Goal: Task Accomplishment & Management: Manage account settings

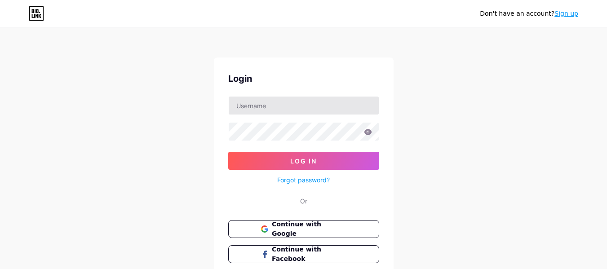
click at [322, 97] on div "Login Log In Forgot password? Or Continue with Google Continue with Facebook Co…" at bounding box center [304, 180] width 180 height 245
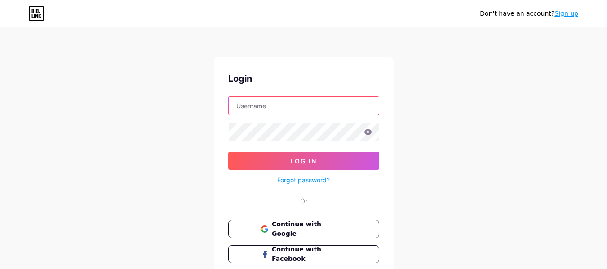
click at [317, 107] on input "text" at bounding box center [304, 106] width 150 height 18
paste input "instituto_mav"
type input "instituto_mav"
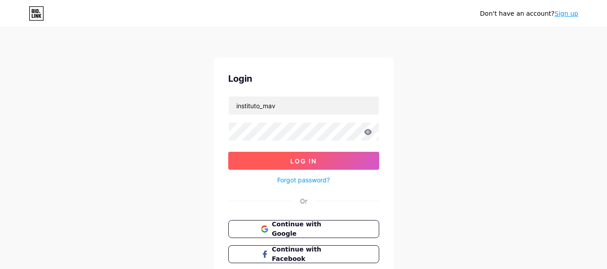
click at [296, 156] on button "Log In" at bounding box center [303, 161] width 151 height 18
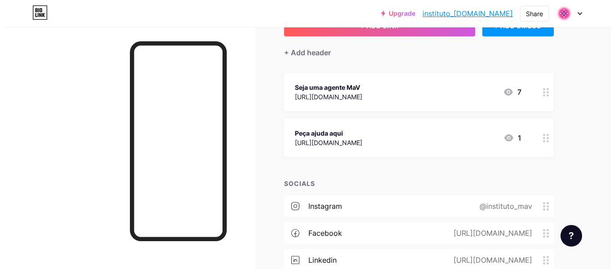
scroll to position [90, 0]
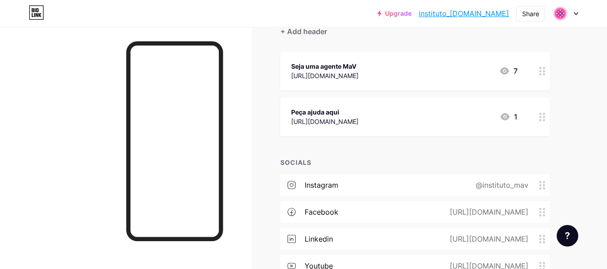
click at [359, 68] on div "Seja uma agente MaV" at bounding box center [324, 66] width 67 height 9
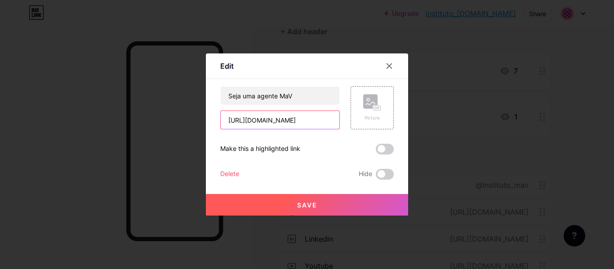
click at [308, 113] on input "[URL][DOMAIN_NAME]" at bounding box center [280, 120] width 119 height 18
click at [308, 114] on input "[URL][DOMAIN_NAME]" at bounding box center [280, 120] width 119 height 18
paste input "[URL][DOMAIN_NAME]"
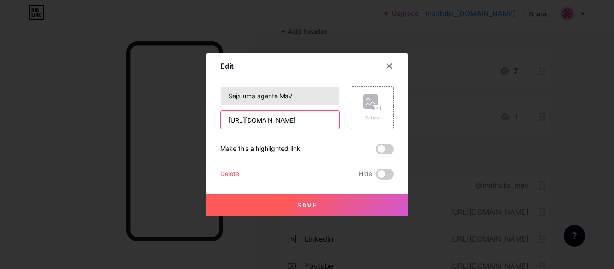
type input "[URL][DOMAIN_NAME]"
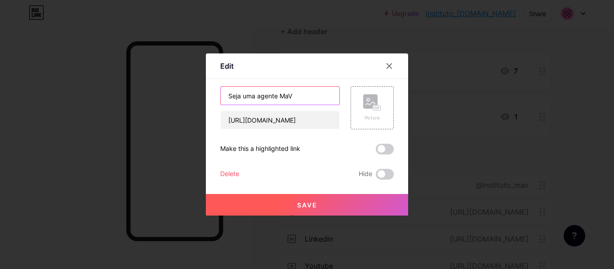
click at [270, 87] on input "Seja uma agente MaV" at bounding box center [280, 96] width 119 height 18
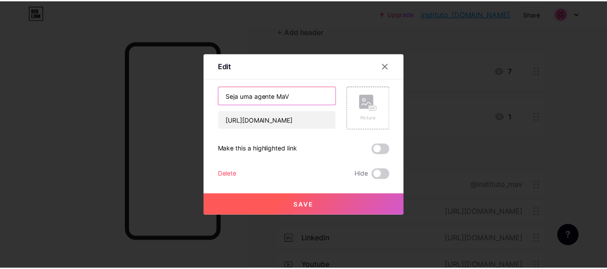
scroll to position [0, 0]
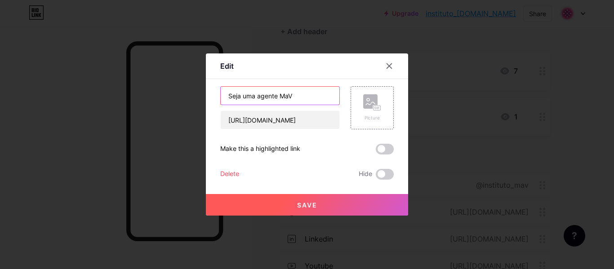
click at [274, 98] on input "Seja uma agente MaV" at bounding box center [280, 96] width 119 height 18
click at [296, 95] on input "Seja uma agente MaV" at bounding box center [280, 96] width 119 height 18
click at [257, 95] on input "Seja uma agente MaV" at bounding box center [280, 96] width 119 height 18
click at [349, 200] on button "Save" at bounding box center [307, 205] width 202 height 22
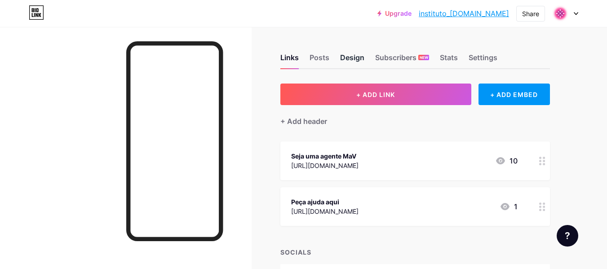
click at [356, 54] on div "Design" at bounding box center [352, 60] width 24 height 16
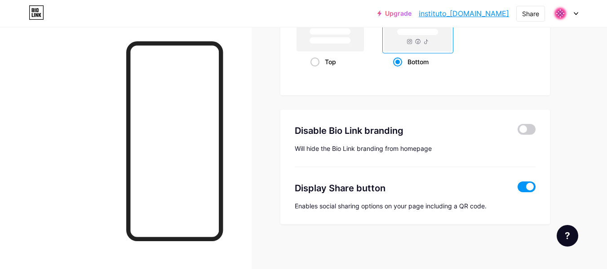
scroll to position [1787, 0]
click at [531, 186] on span at bounding box center [527, 186] width 18 height 11
click at [518, 189] on input "checkbox" at bounding box center [518, 189] width 0 height 0
click at [529, 185] on span at bounding box center [527, 186] width 18 height 11
click at [518, 189] on input "checkbox" at bounding box center [518, 189] width 0 height 0
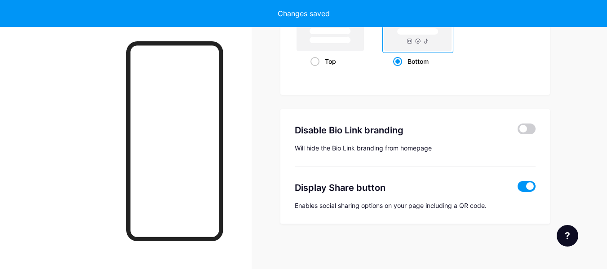
click at [529, 185] on span at bounding box center [527, 186] width 18 height 11
click at [518, 189] on input "checkbox" at bounding box center [518, 189] width 0 height 0
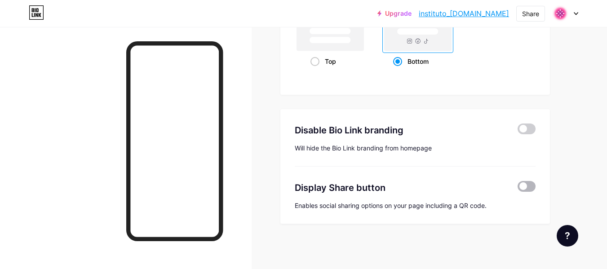
click at [529, 185] on span at bounding box center [527, 186] width 18 height 11
click at [518, 189] on input "checkbox" at bounding box center [518, 189] width 0 height 0
click at [528, 186] on span at bounding box center [527, 186] width 18 height 11
click at [518, 189] on input "checkbox" at bounding box center [518, 189] width 0 height 0
type input "#000000"
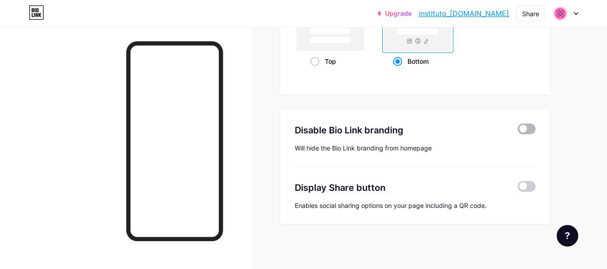
click at [529, 128] on span at bounding box center [527, 129] width 18 height 11
click at [518, 131] on input "checkbox" at bounding box center [518, 131] width 0 height 0
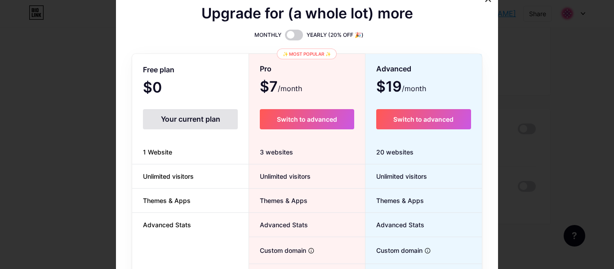
click at [542, 74] on div at bounding box center [307, 134] width 614 height 269
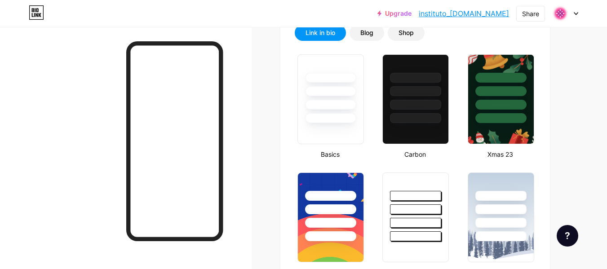
scroll to position [0, 0]
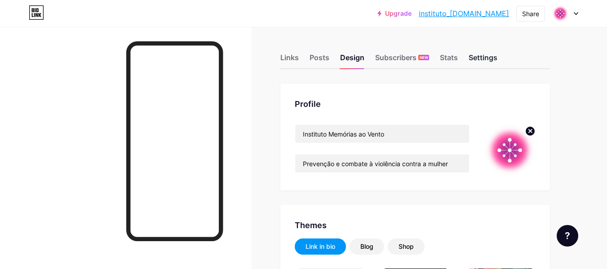
click at [479, 53] on div "Settings" at bounding box center [483, 60] width 29 height 16
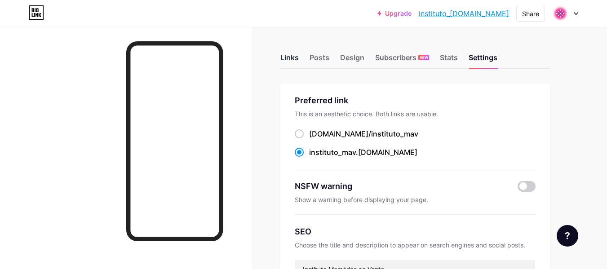
click at [289, 57] on div "Links" at bounding box center [289, 60] width 18 height 16
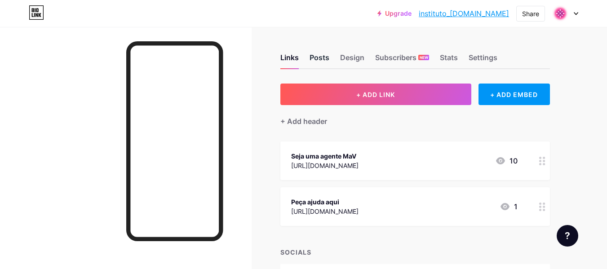
click at [315, 59] on div "Posts" at bounding box center [320, 60] width 20 height 16
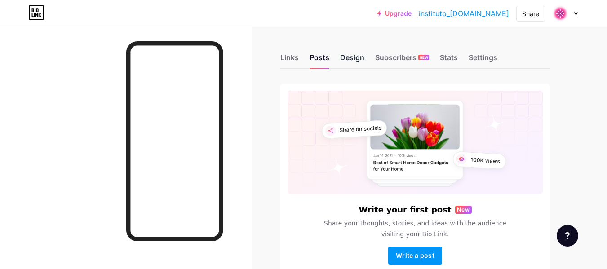
click at [349, 60] on div "Design" at bounding box center [352, 60] width 24 height 16
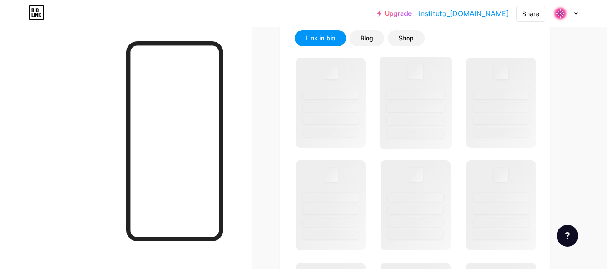
scroll to position [225, 0]
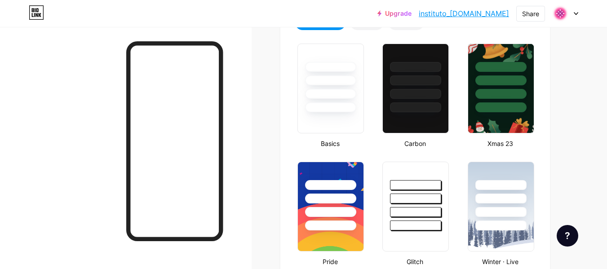
type input "#000000"
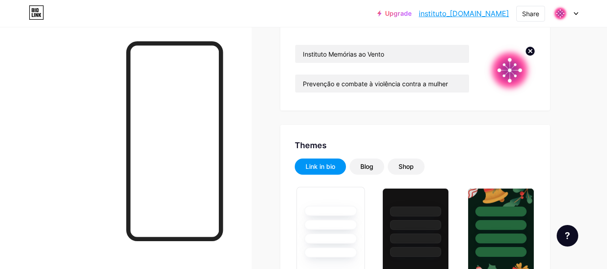
scroll to position [79, 0]
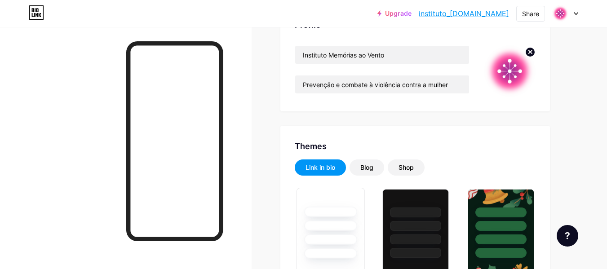
click at [321, 231] on div at bounding box center [330, 223] width 67 height 71
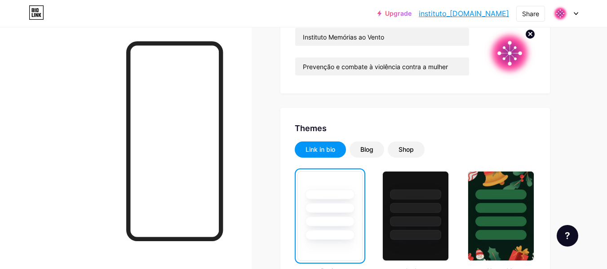
scroll to position [0, 0]
